Goal: Check status: Check status

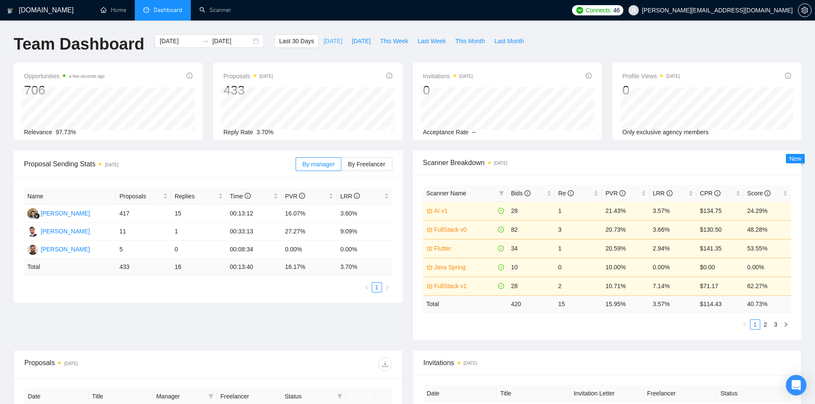
click at [328, 40] on span "[DATE]" at bounding box center [332, 40] width 19 height 9
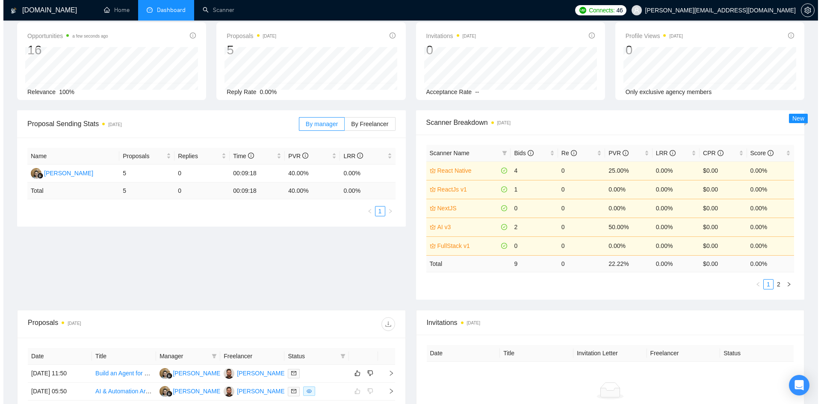
scroll to position [195, 0]
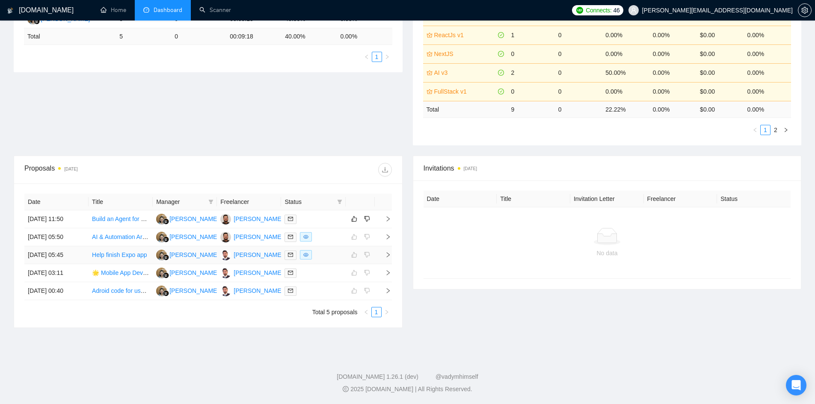
click at [388, 254] on icon "right" at bounding box center [388, 255] width 6 height 6
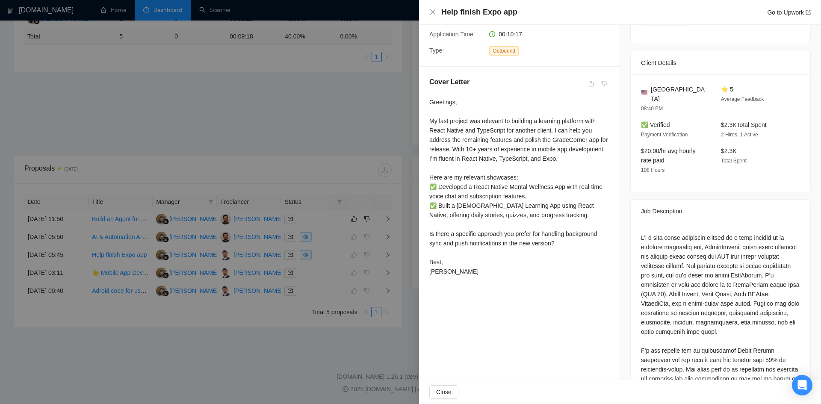
scroll to position [0, 0]
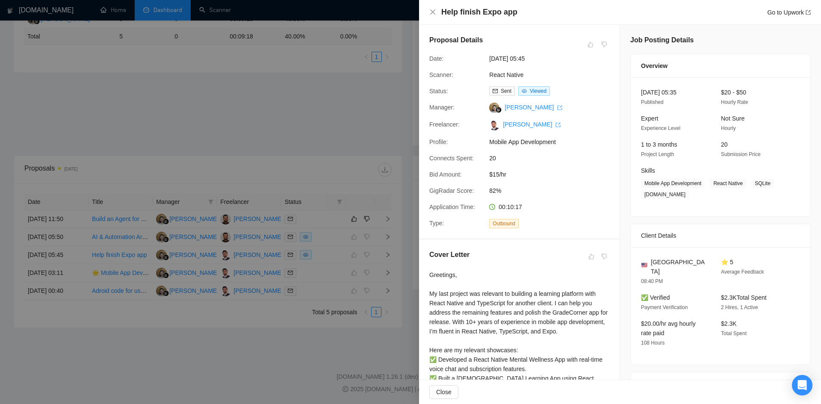
click at [126, 348] on div at bounding box center [410, 202] width 821 height 404
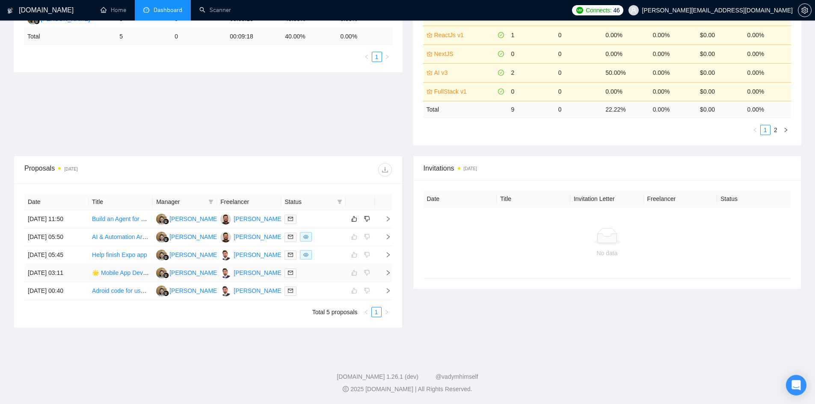
click at [389, 273] on icon "right" at bounding box center [388, 273] width 6 height 6
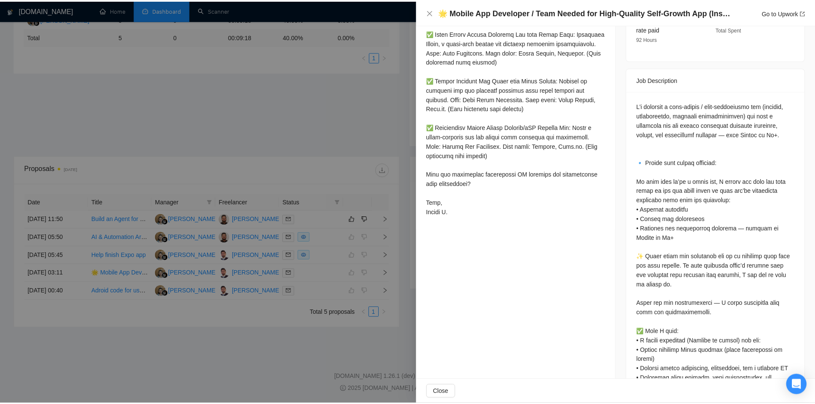
scroll to position [541, 0]
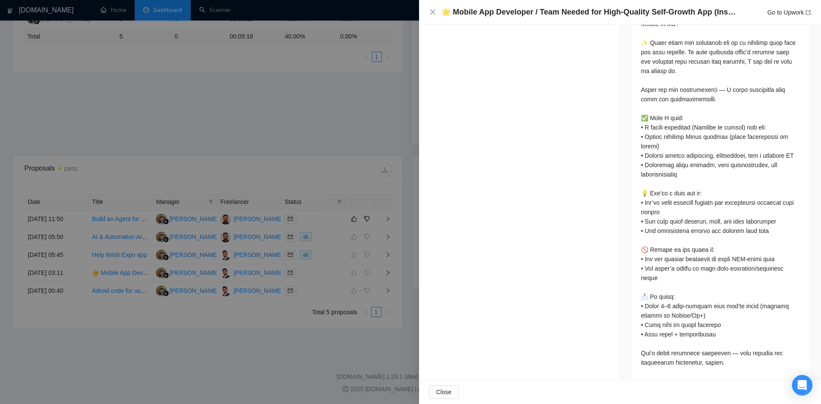
click at [302, 315] on div at bounding box center [410, 202] width 821 height 404
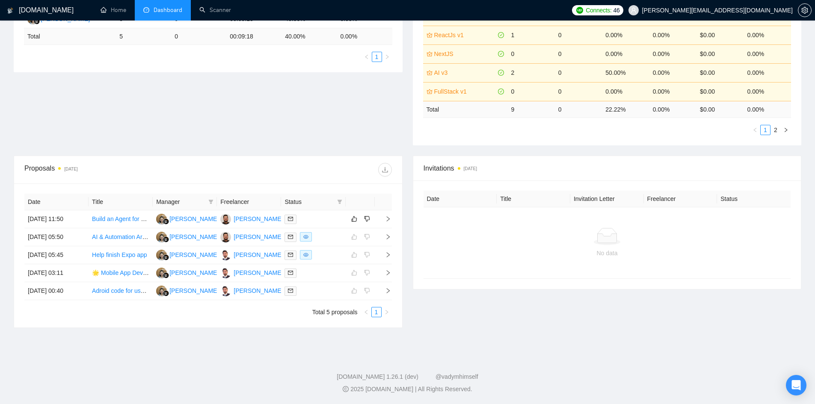
scroll to position [0, 0]
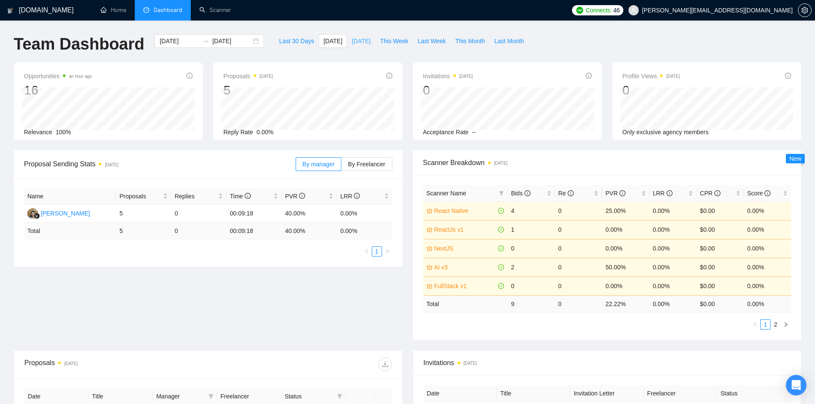
click at [352, 43] on span "[DATE]" at bounding box center [361, 40] width 19 height 9
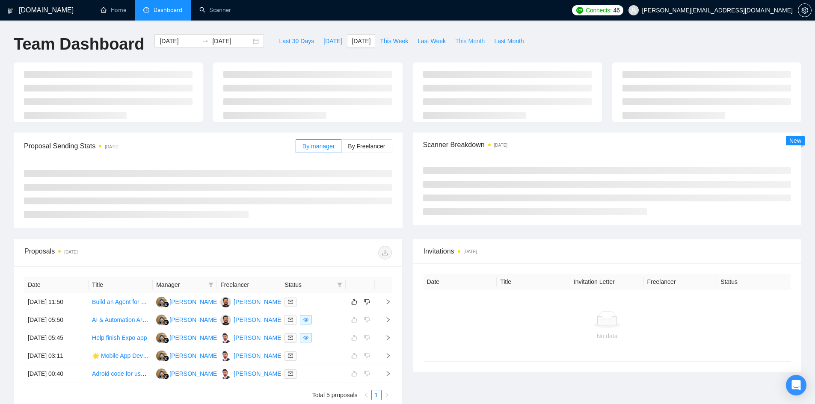
type input "[DATE]"
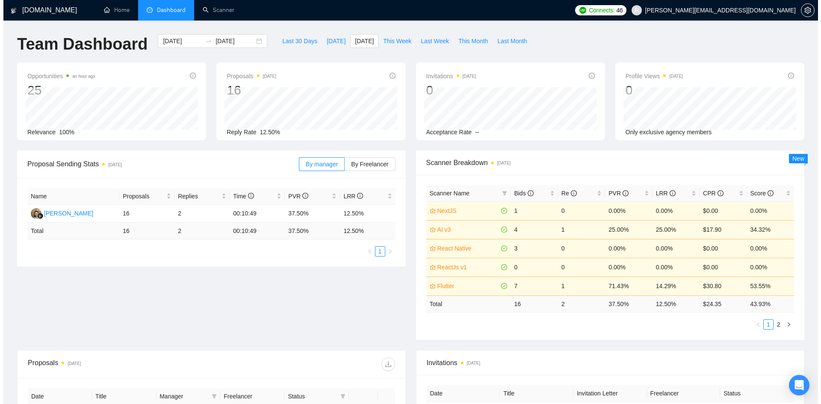
scroll to position [214, 0]
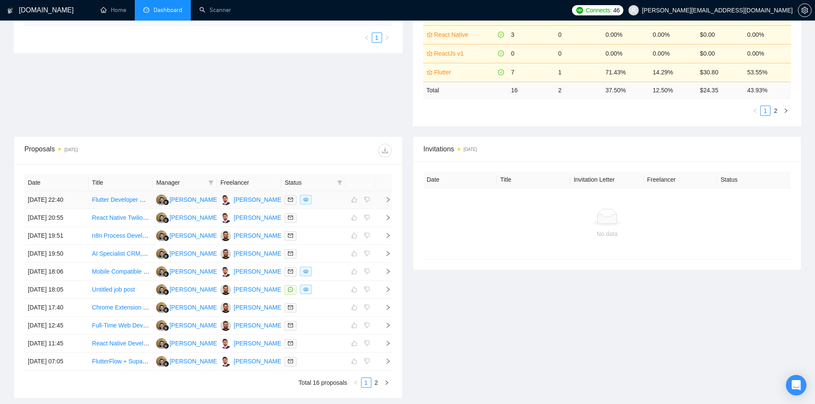
click at [388, 199] on icon "right" at bounding box center [387, 199] width 3 height 5
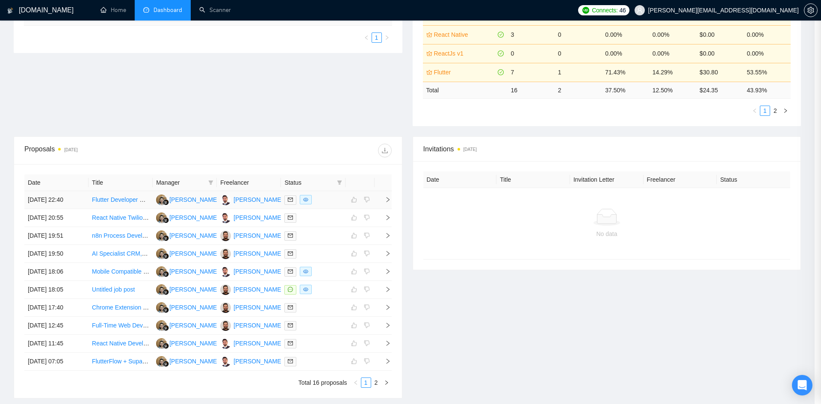
scroll to position [111, 0]
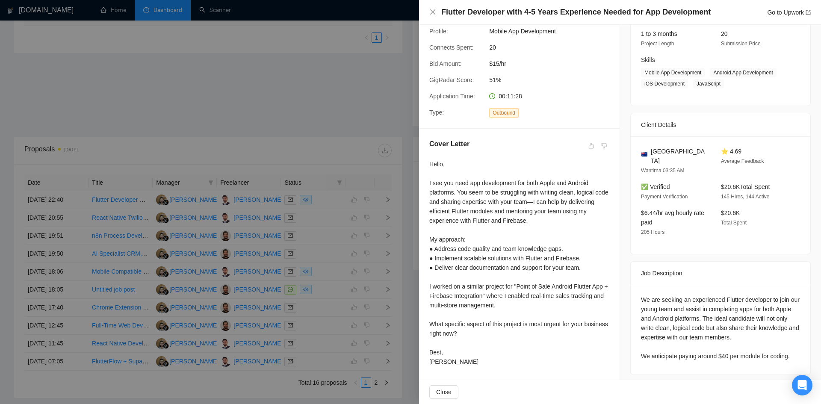
click at [348, 114] on div at bounding box center [410, 202] width 821 height 404
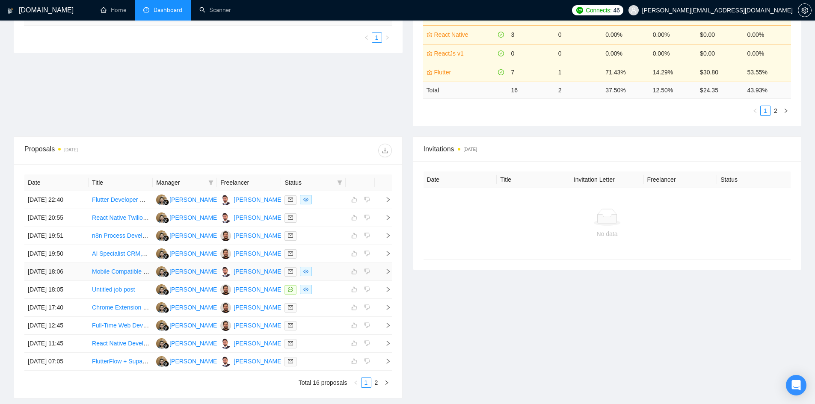
click at [387, 273] on icon "right" at bounding box center [387, 271] width 3 height 5
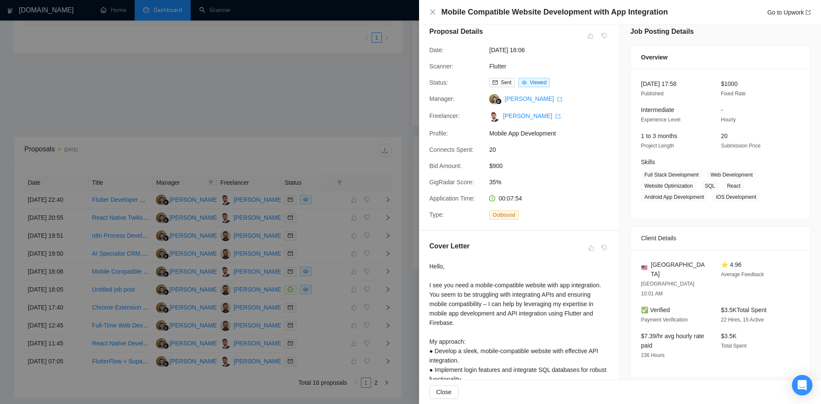
scroll to position [0, 0]
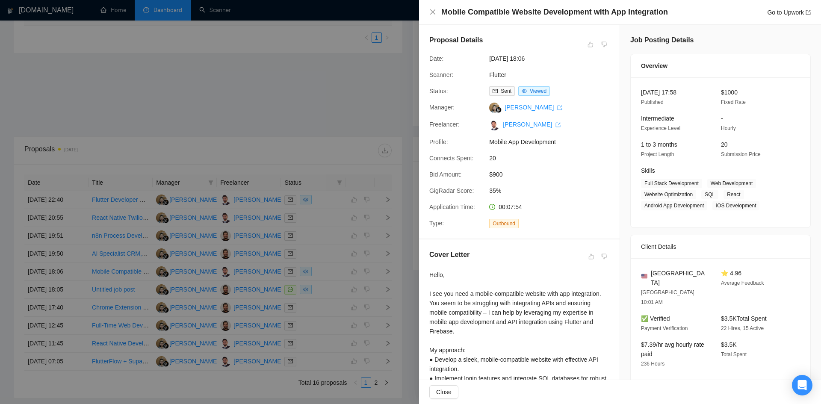
click at [240, 107] on div at bounding box center [410, 202] width 821 height 404
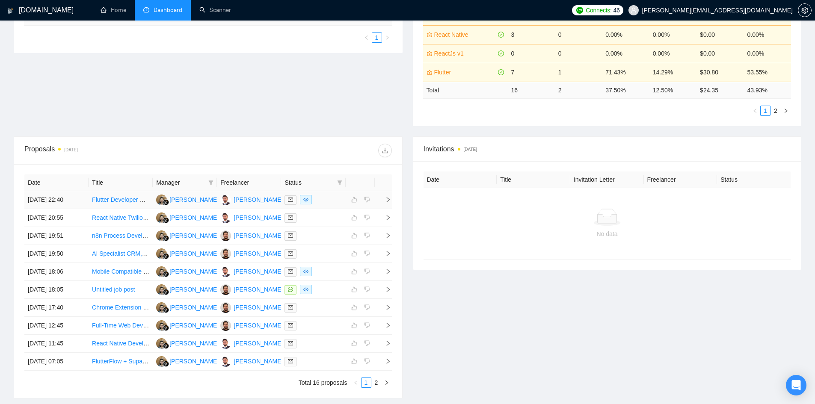
click at [390, 202] on icon "right" at bounding box center [388, 200] width 6 height 6
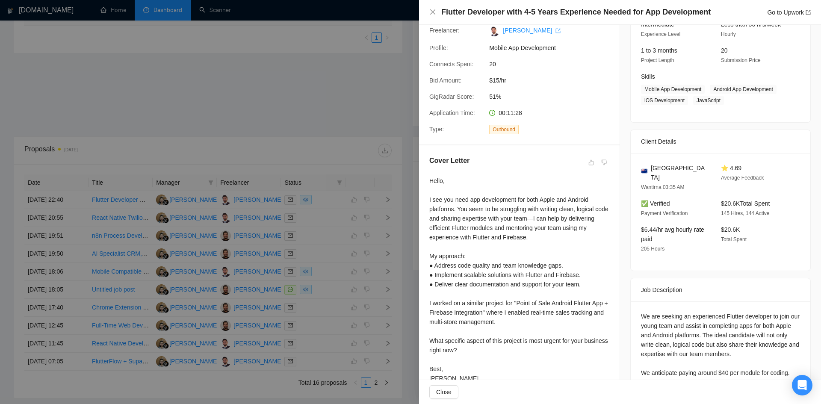
scroll to position [111, 0]
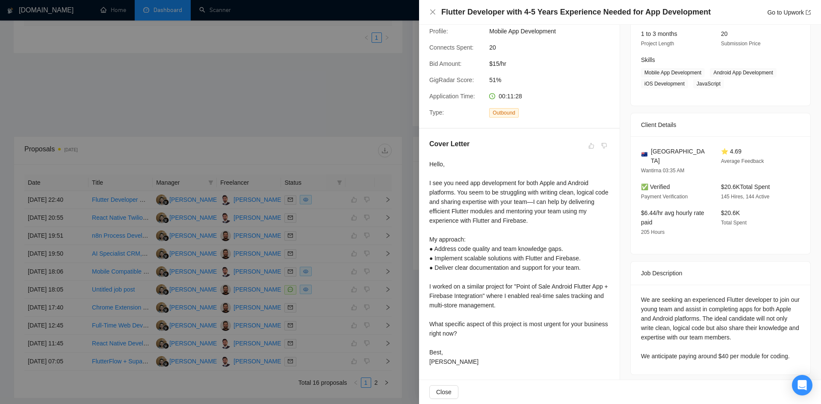
click at [308, 243] on div at bounding box center [410, 202] width 821 height 404
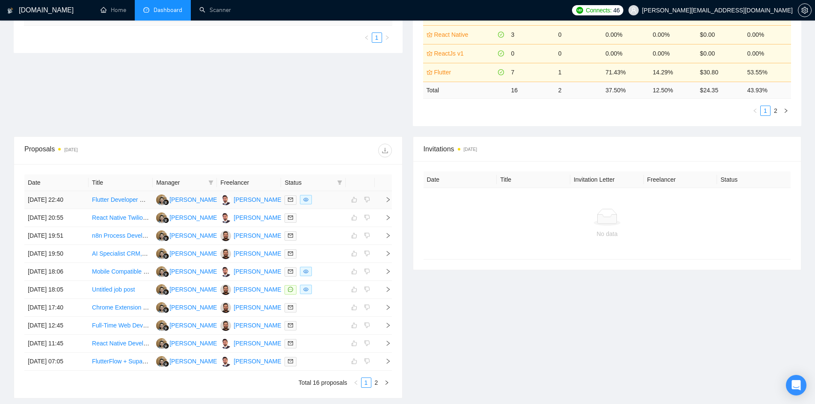
click at [389, 202] on icon "right" at bounding box center [388, 200] width 6 height 6
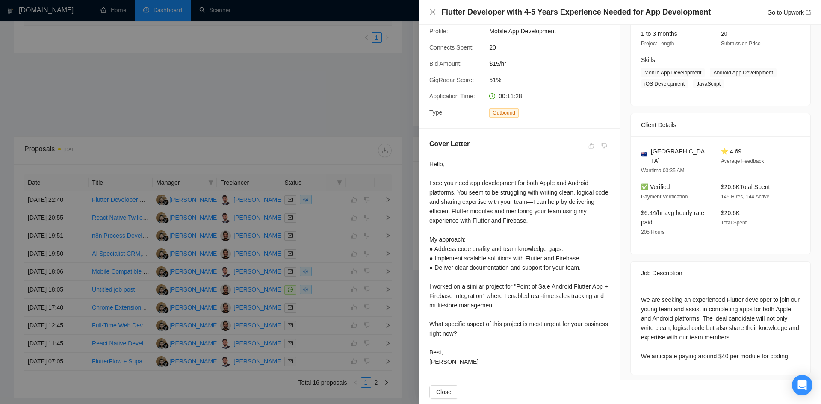
click at [330, 182] on div at bounding box center [410, 202] width 821 height 404
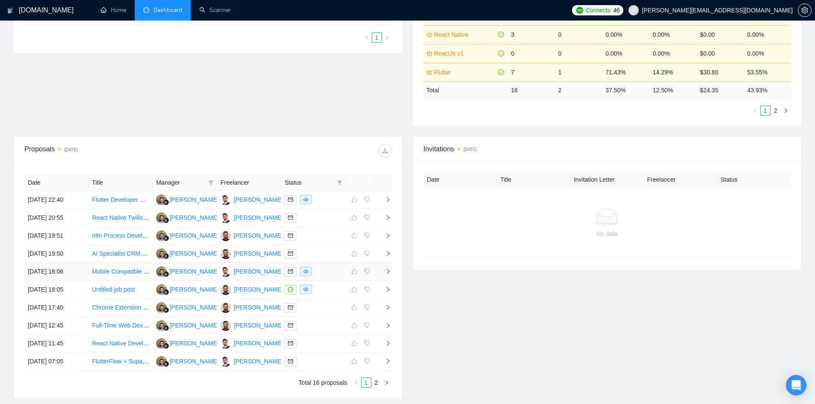
click at [387, 272] on icon "right" at bounding box center [388, 272] width 6 height 6
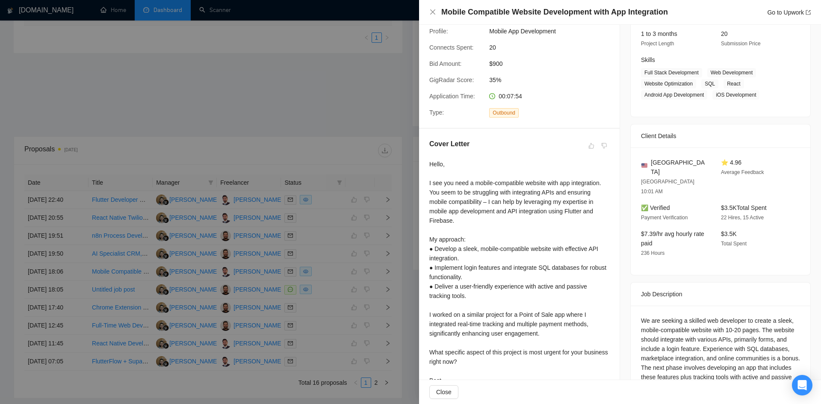
click at [344, 138] on div at bounding box center [410, 202] width 821 height 404
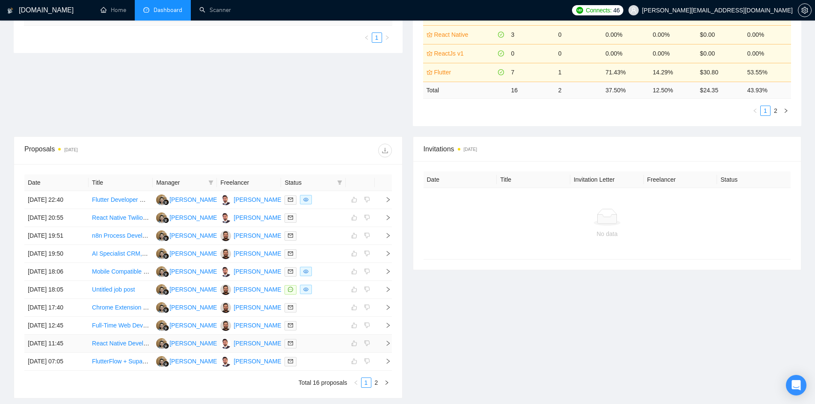
click at [388, 343] on icon "right" at bounding box center [387, 343] width 3 height 5
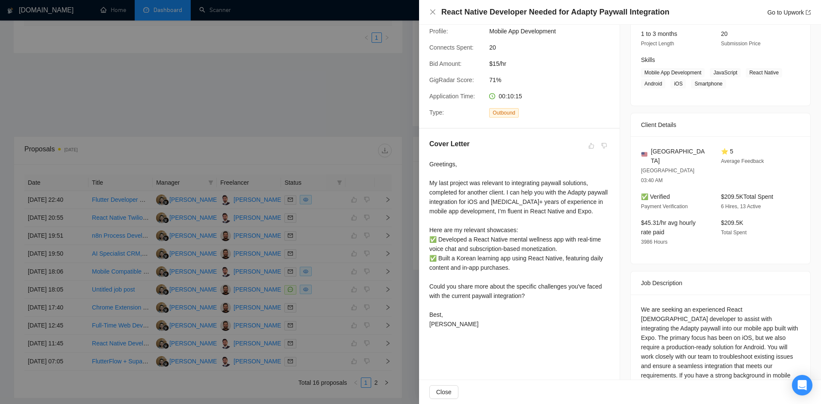
click at [344, 234] on div at bounding box center [410, 202] width 821 height 404
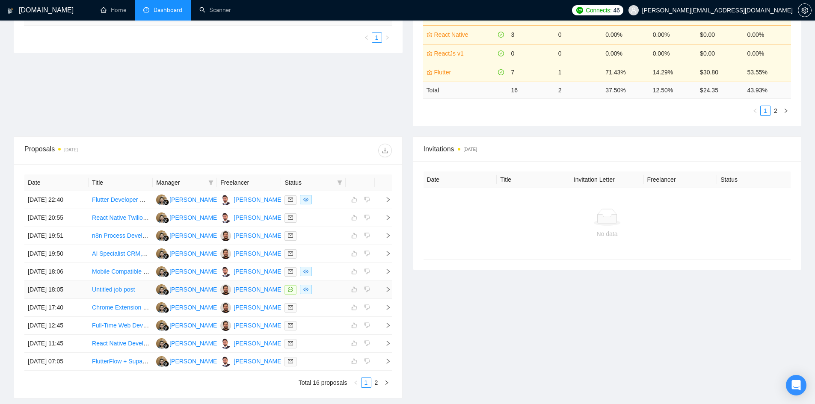
click at [385, 291] on icon "right" at bounding box center [388, 290] width 6 height 6
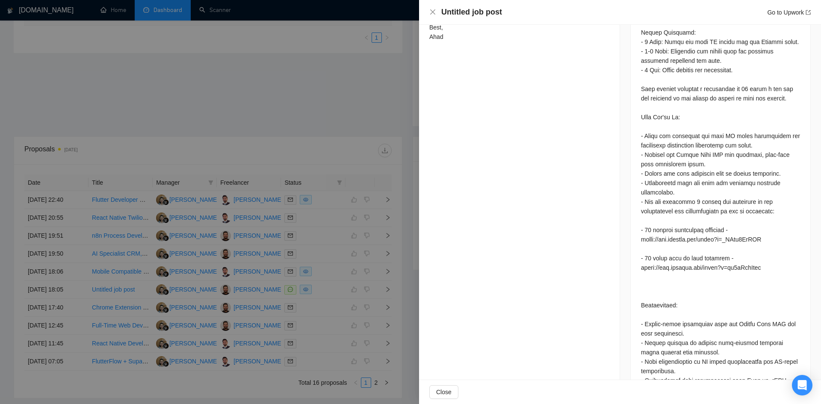
scroll to position [325, 0]
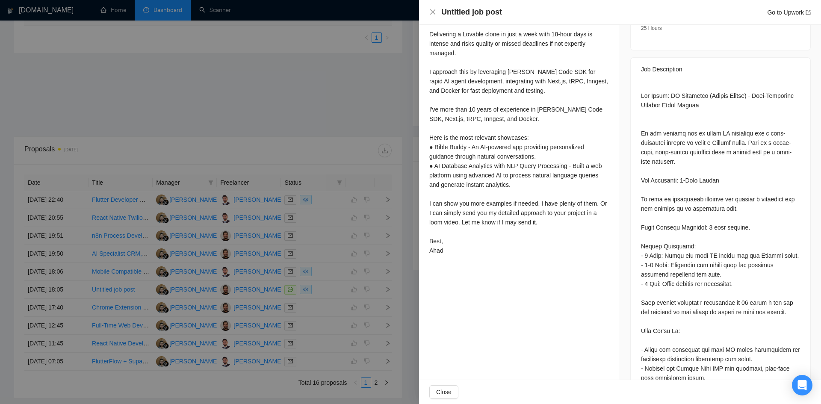
click at [293, 127] on div at bounding box center [410, 202] width 821 height 404
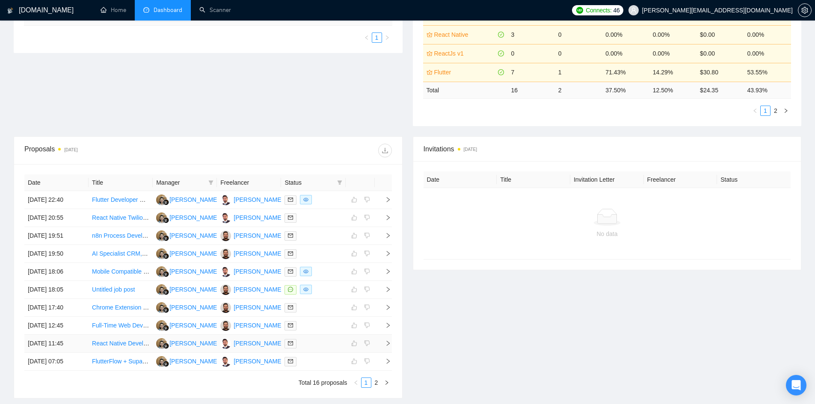
click at [385, 342] on icon "right" at bounding box center [388, 344] width 6 height 6
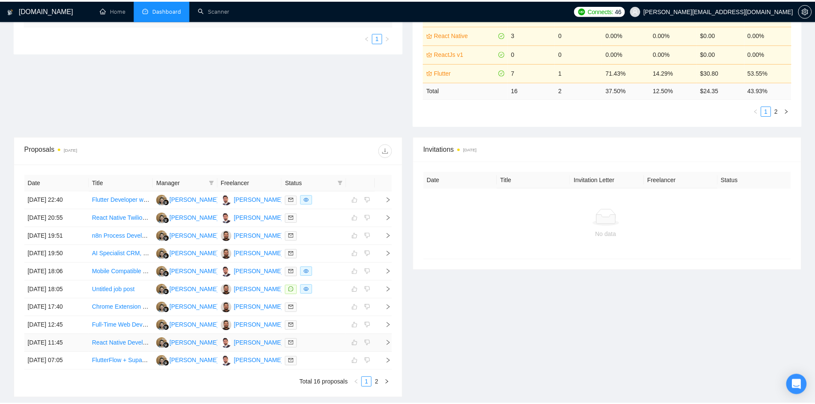
scroll to position [123, 0]
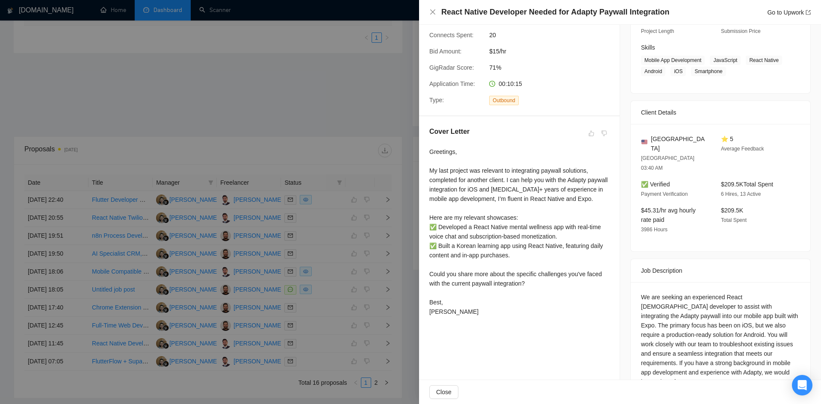
click at [307, 140] on div at bounding box center [410, 202] width 821 height 404
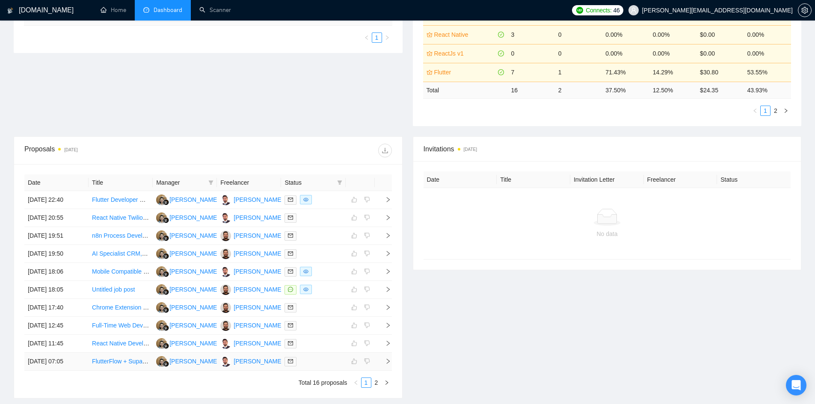
click at [389, 360] on icon "right" at bounding box center [388, 362] width 6 height 6
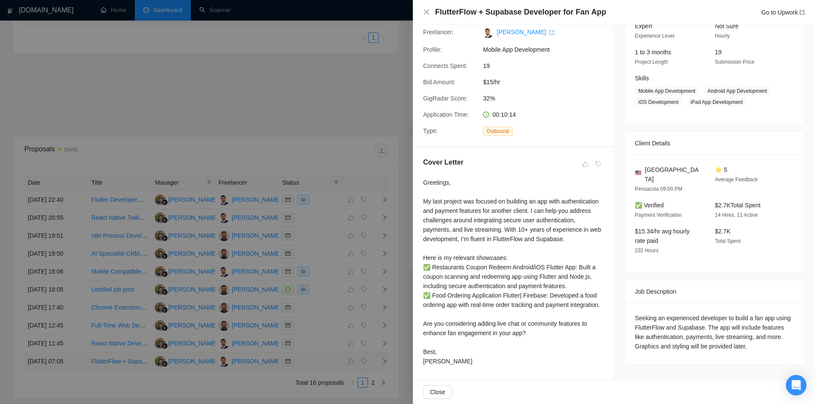
scroll to position [111, 0]
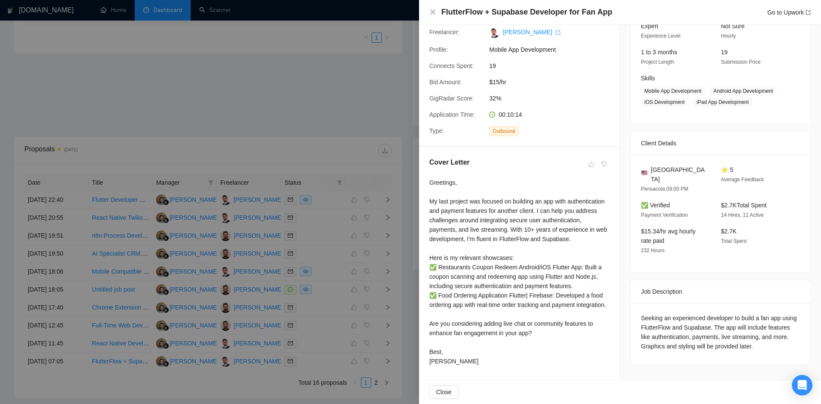
drag, startPoint x: 302, startPoint y: 115, endPoint x: 259, endPoint y: 92, distance: 48.0
click at [301, 115] on div at bounding box center [410, 202] width 821 height 404
